Goal: Task Accomplishment & Management: Use online tool/utility

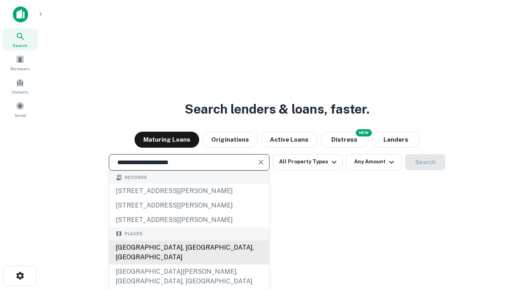
click at [189, 264] on div "[GEOGRAPHIC_DATA], [GEOGRAPHIC_DATA], [GEOGRAPHIC_DATA]" at bounding box center [189, 252] width 160 height 24
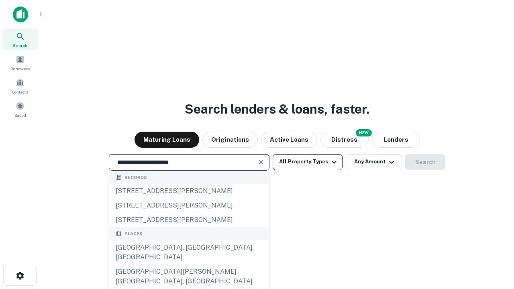
type input "**********"
click at [307, 162] on button "All Property Types" at bounding box center [307, 162] width 70 height 16
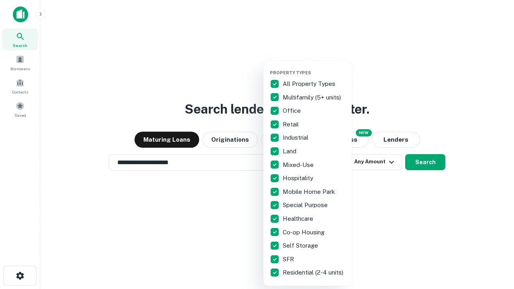
click at [314, 67] on button "button" at bounding box center [314, 67] width 88 height 0
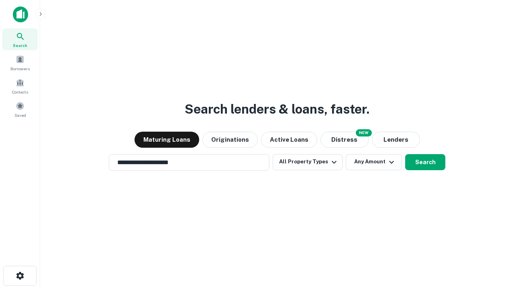
scroll to position [12, 0]
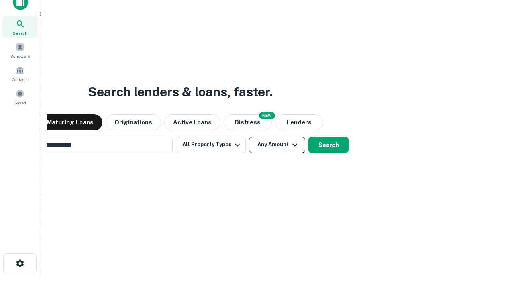
click at [249, 137] on button "Any Amount" at bounding box center [277, 145] width 56 height 16
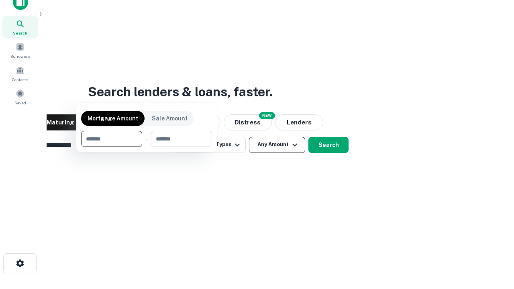
scroll to position [13, 0]
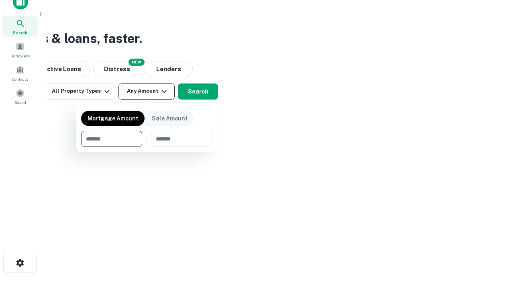
type input "*******"
click at [146, 147] on button "button" at bounding box center [146, 147] width 131 height 0
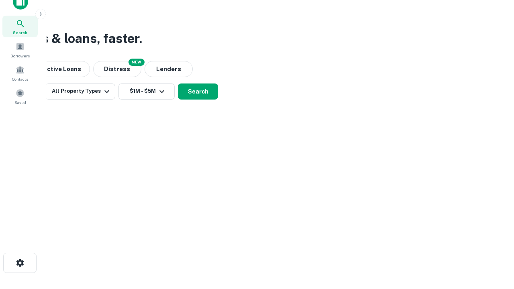
scroll to position [12, 0]
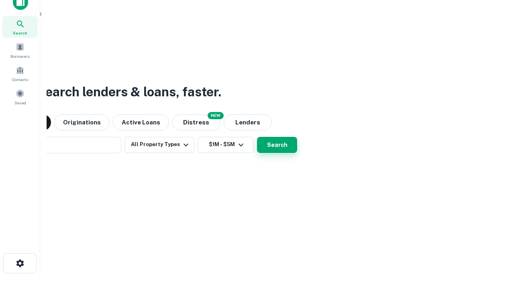
click at [257, 137] on button "Search" at bounding box center [277, 145] width 40 height 16
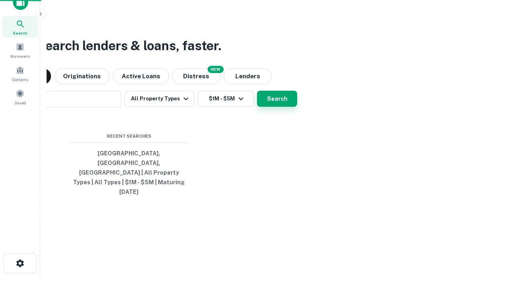
scroll to position [13, 0]
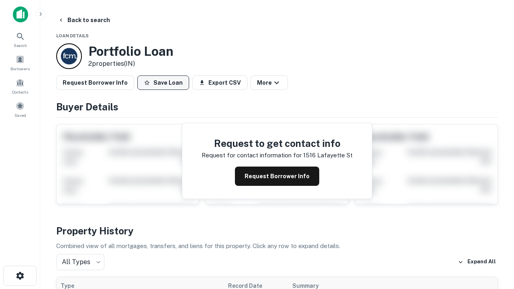
click at [163, 83] on button "Save Loan" at bounding box center [163, 82] width 52 height 14
click at [165, 83] on button "Loan Saved" at bounding box center [164, 82] width 55 height 14
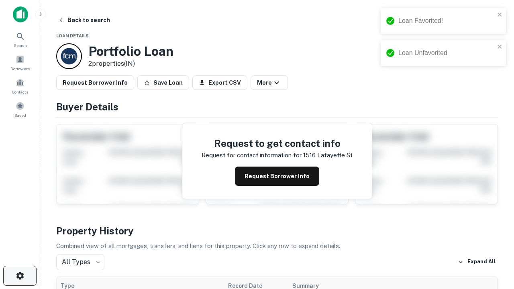
click at [20, 276] on icon "button" at bounding box center [20, 276] width 10 height 10
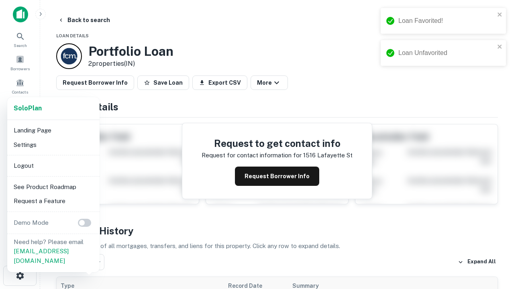
click at [53, 165] on li "Logout" at bounding box center [53, 165] width 86 height 14
